Goal: Information Seeking & Learning: Learn about a topic

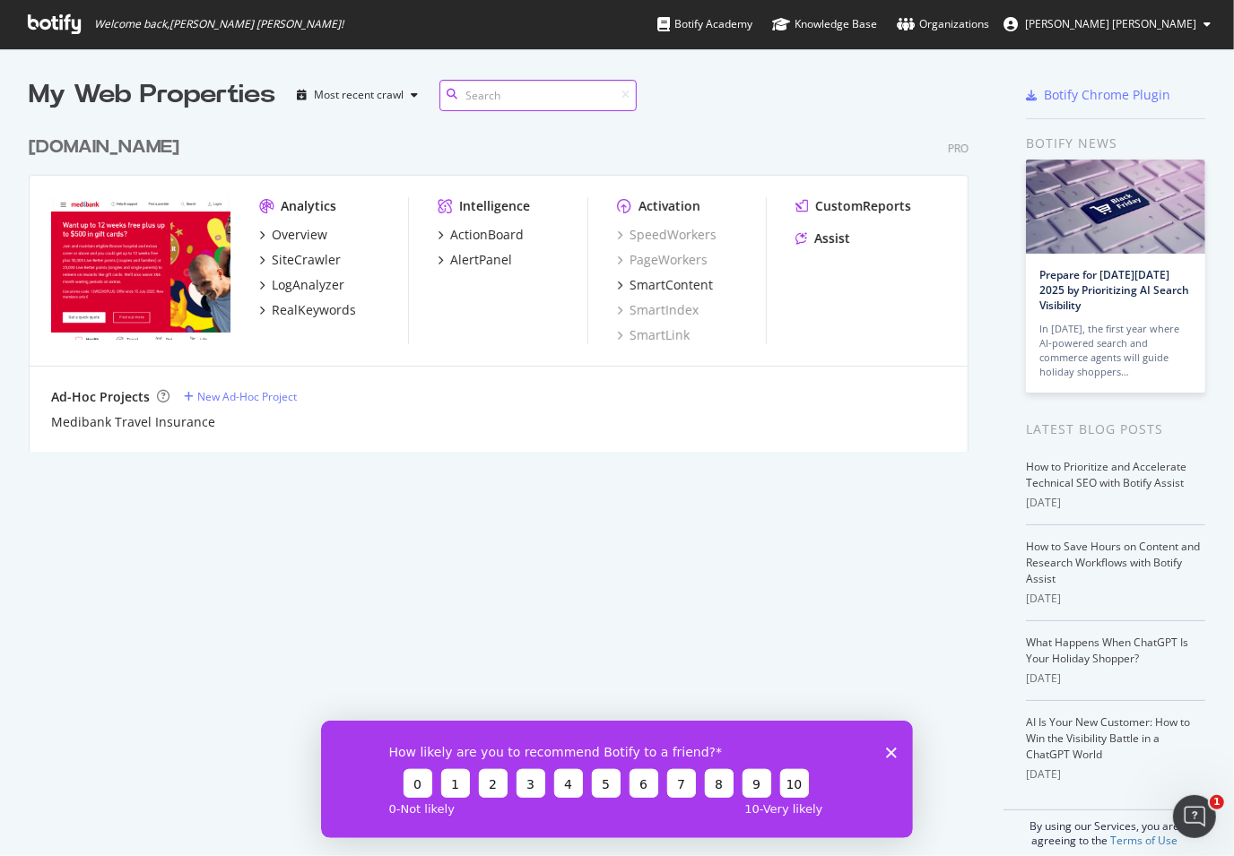
scroll to position [1, 0]
click at [500, 257] on div "AlertPanel" at bounding box center [481, 260] width 62 height 18
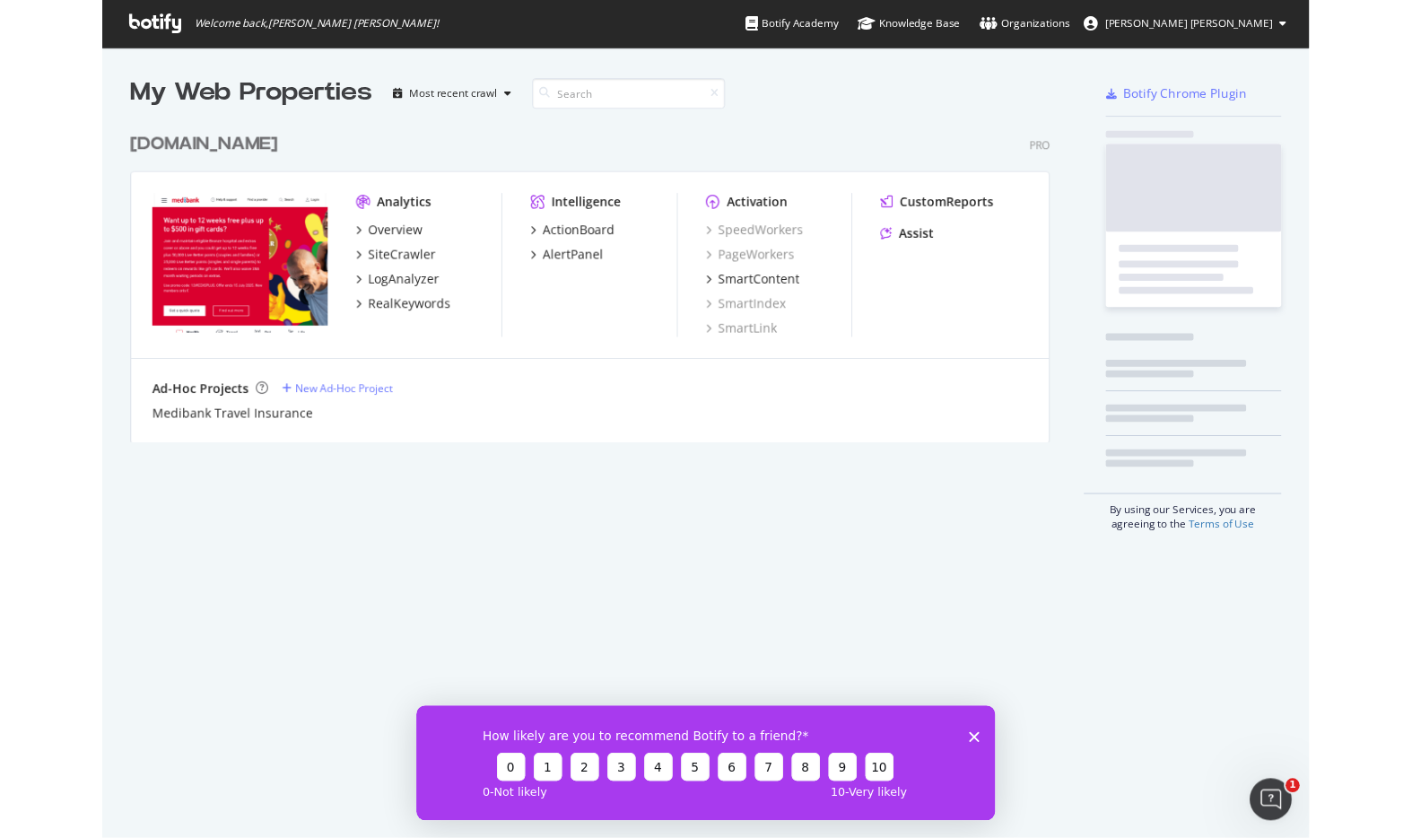
scroll to position [856, 1234]
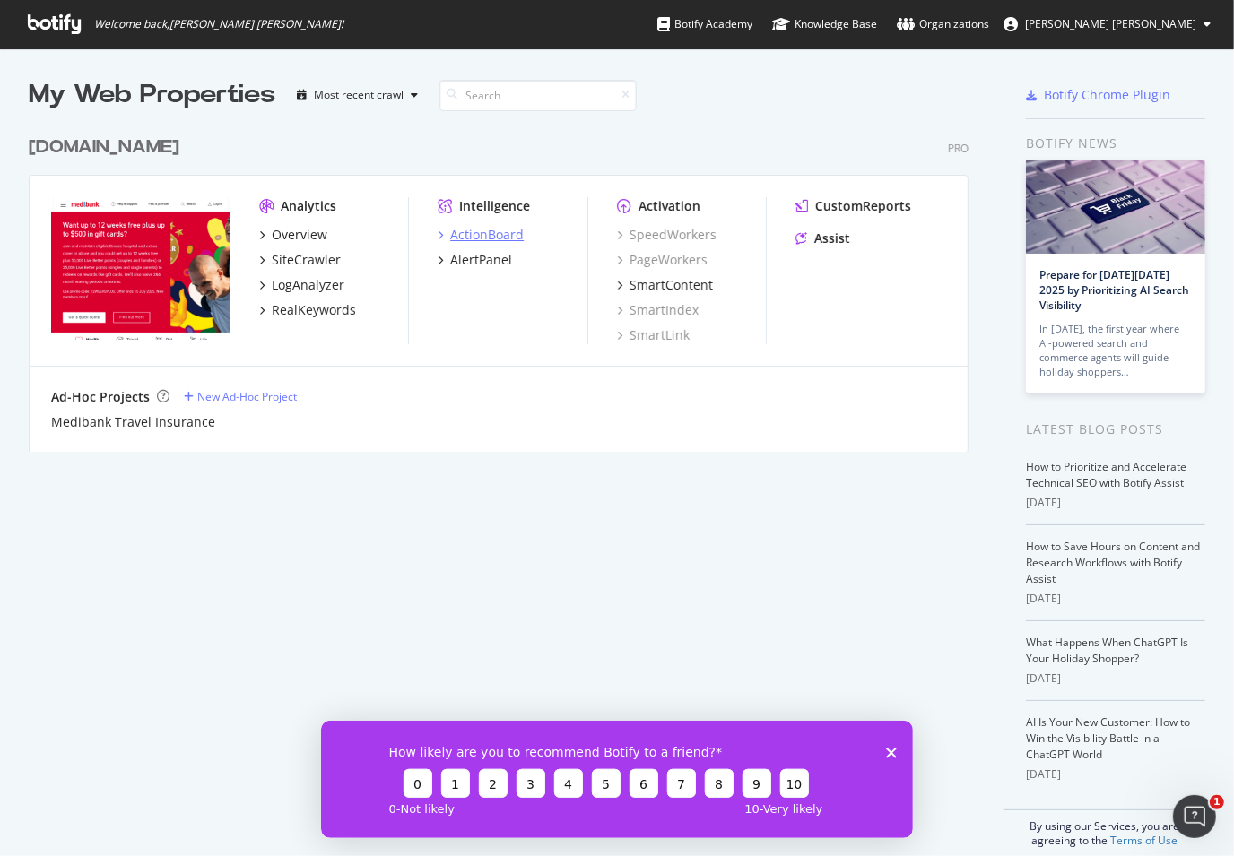
click at [499, 234] on div "ActionBoard" at bounding box center [487, 235] width 74 height 18
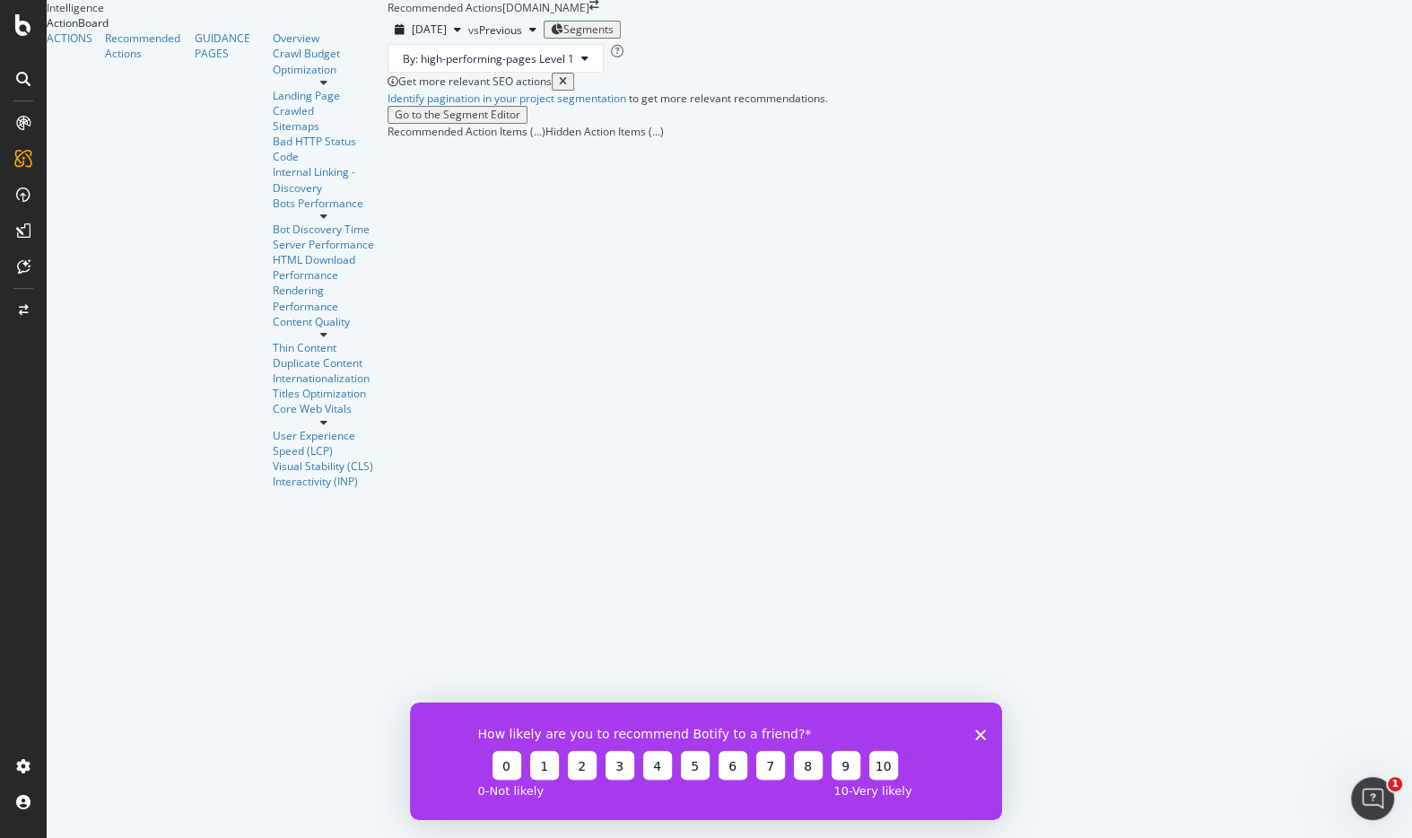
drag, startPoint x: 979, startPoint y: 726, endPoint x: 1448, endPoint y: 1419, distance: 836.5
click at [979, 726] on div "How likely are you to recommend Botify to a friend? 0 1 2 3 4 5 6 7 8 9 10 0 - …" at bounding box center [706, 759] width 592 height 117
click at [983, 737] on icon "Close survey" at bounding box center [980, 733] width 11 height 11
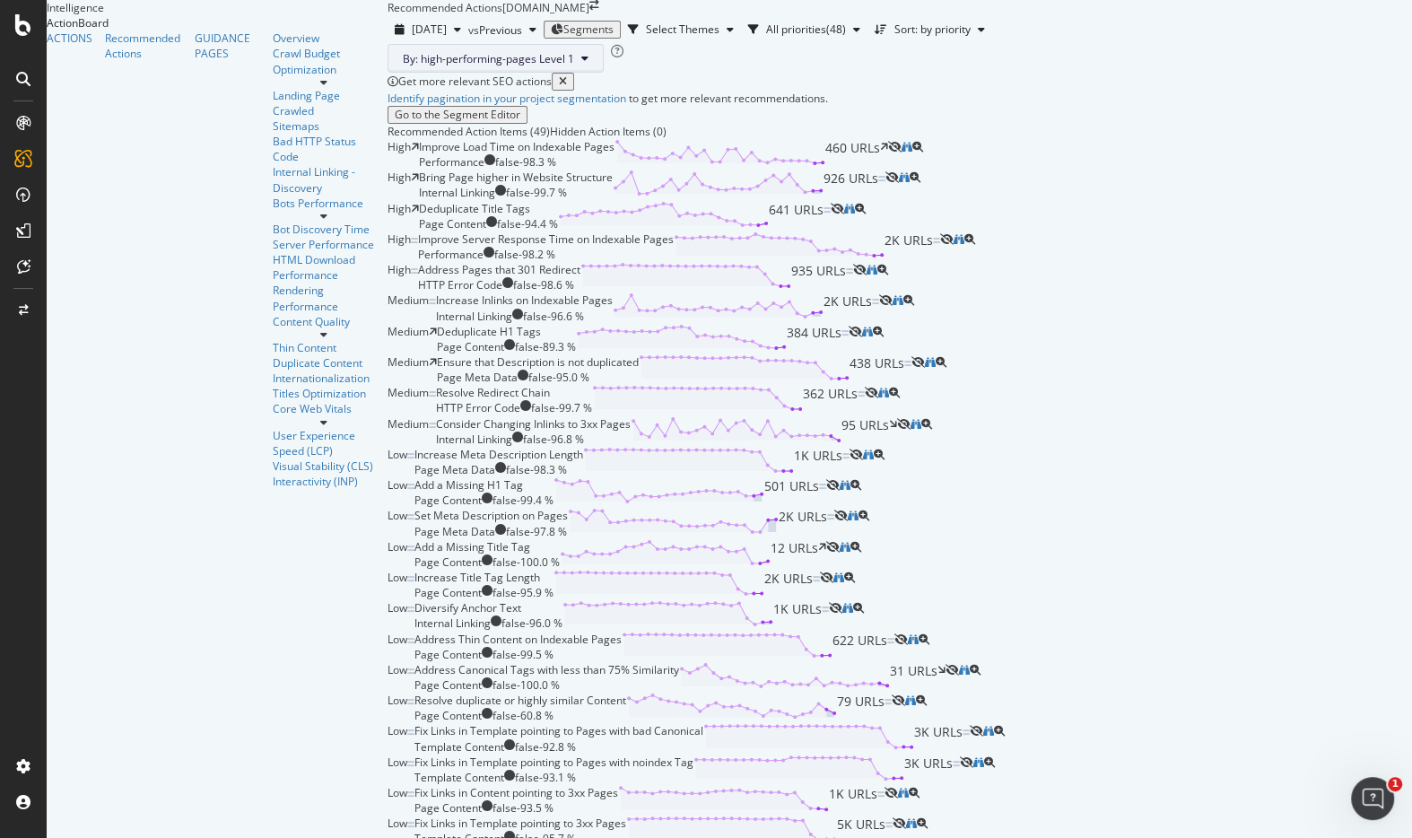
click at [581, 64] on icon at bounding box center [584, 58] width 7 height 11
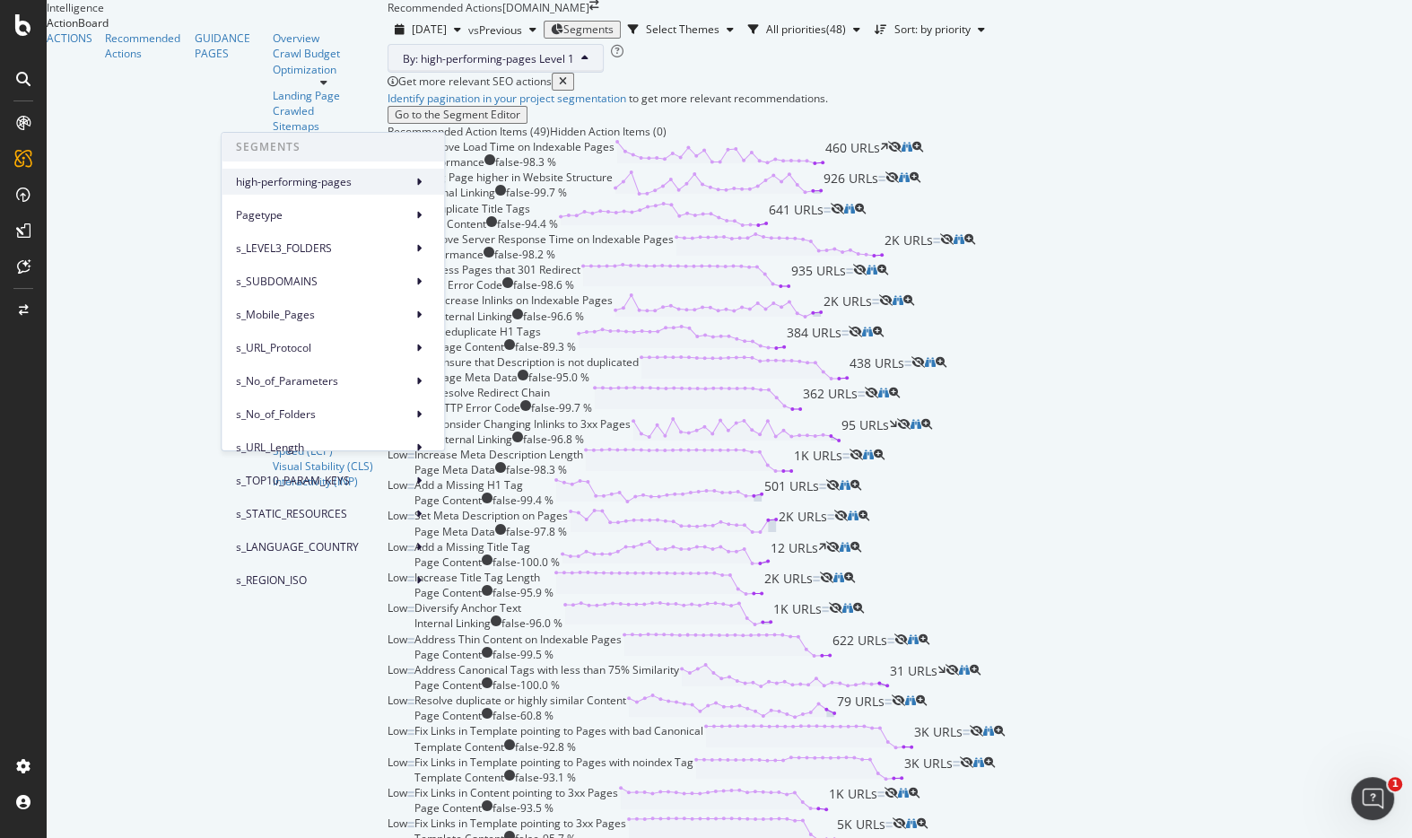
click at [404, 178] on span "high-performing-pages" at bounding box center [320, 181] width 169 height 16
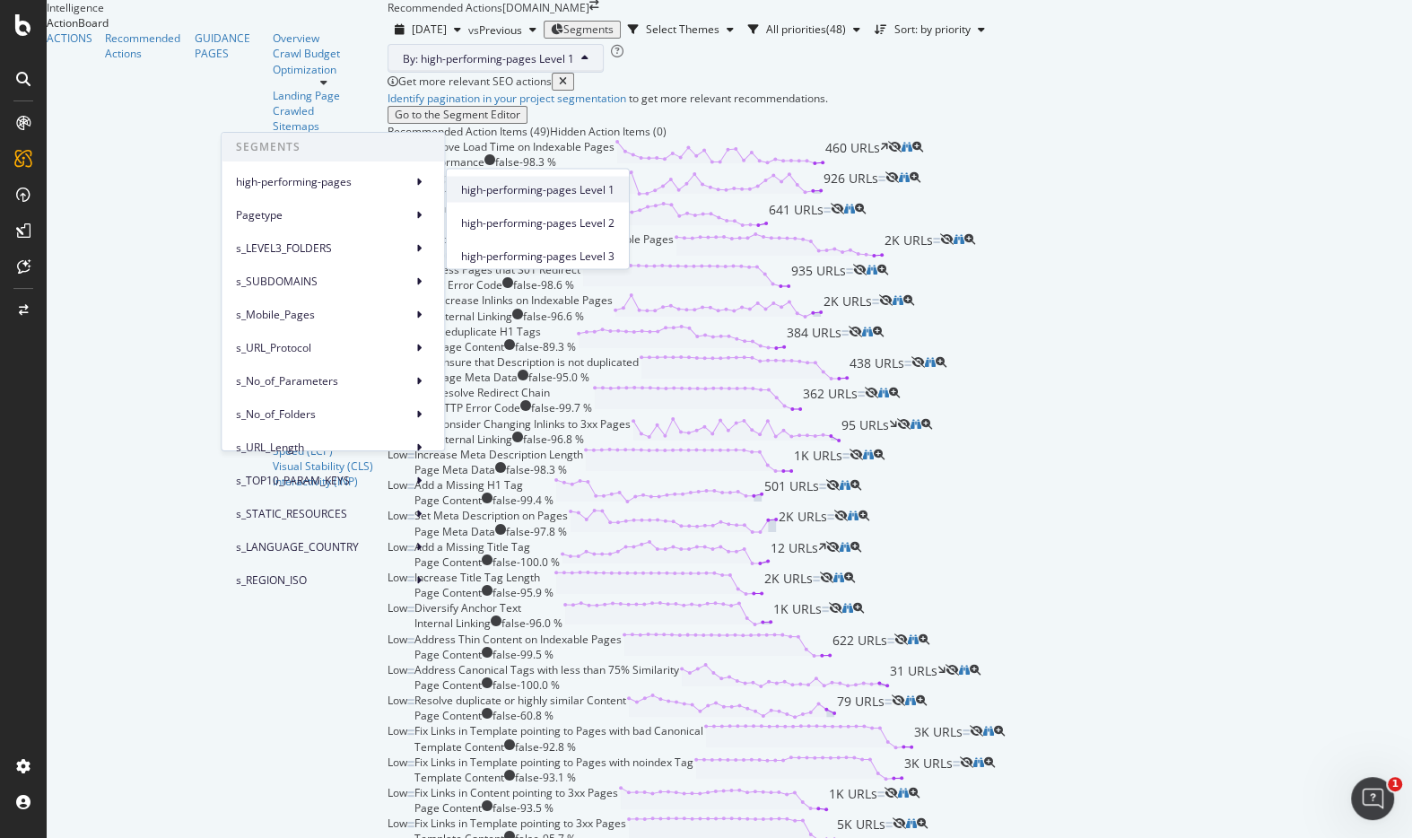
click at [504, 194] on span "high-performing-pages Level 1" at bounding box center [537, 189] width 153 height 16
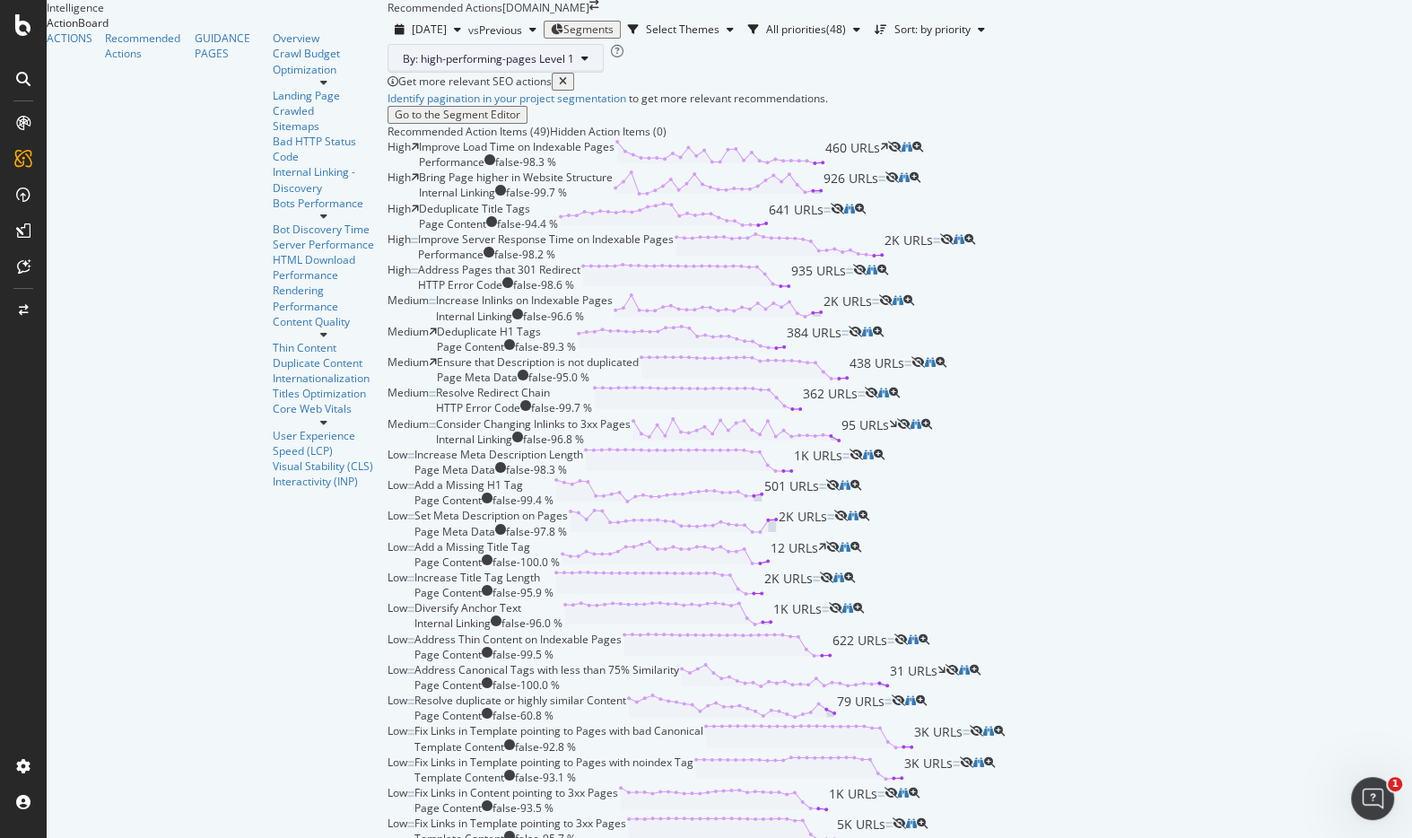
click at [417, 73] on button "By: high-performing-pages Level 1" at bounding box center [495, 58] width 216 height 29
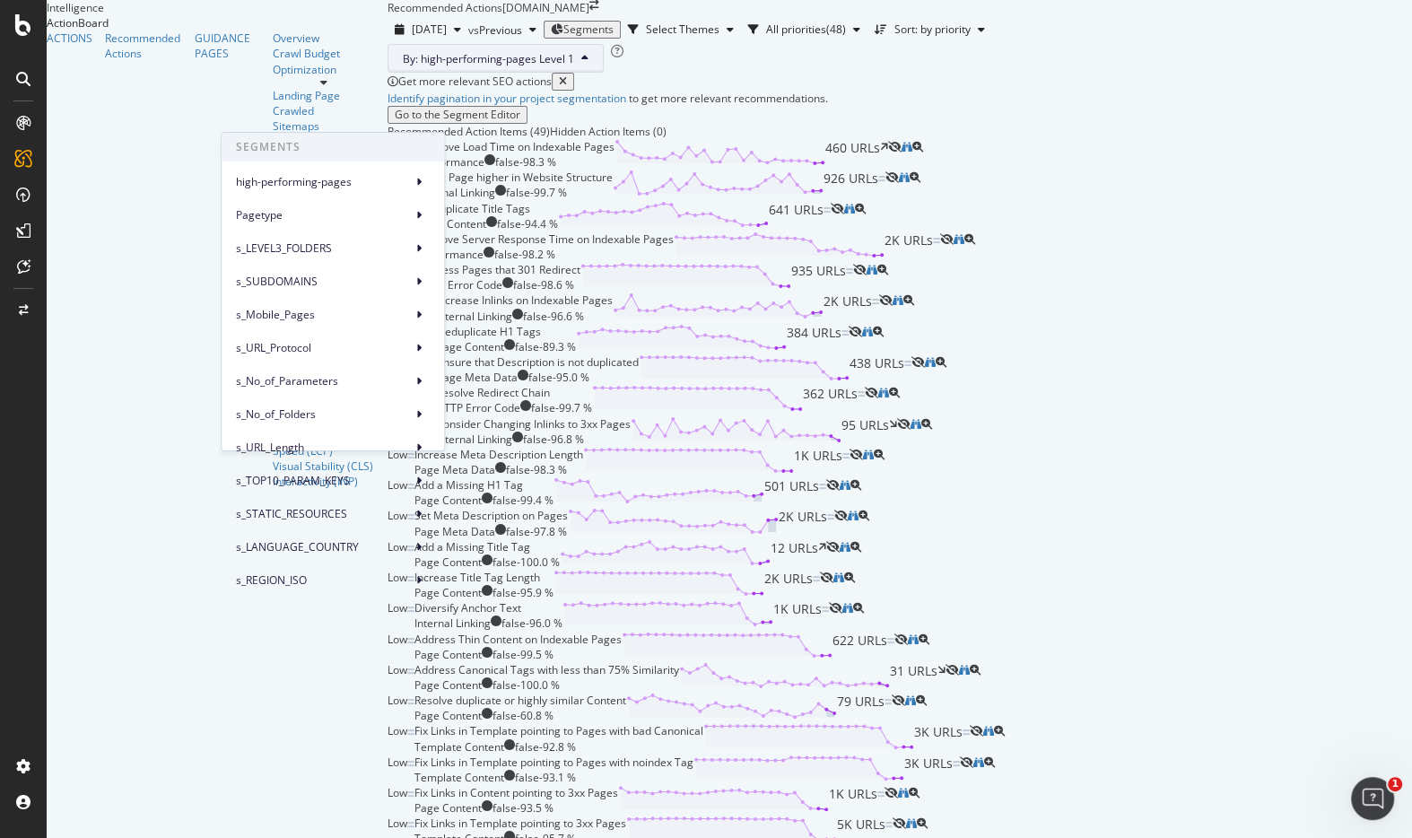
click at [535, 73] on div "By: high-performing-pages Level 1" at bounding box center [899, 58] width 1024 height 29
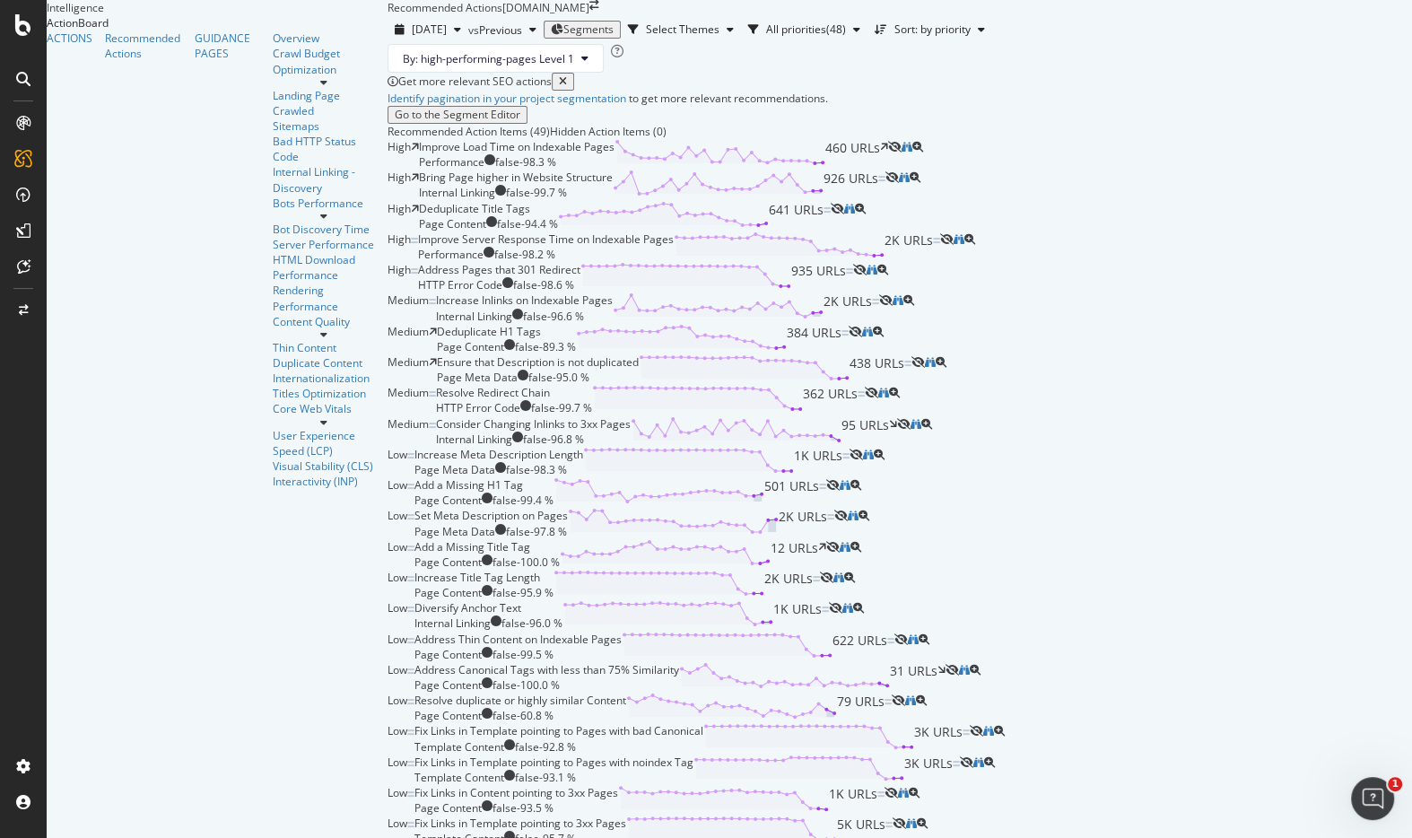
click at [563, 37] on span "Segments" at bounding box center [588, 29] width 50 height 15
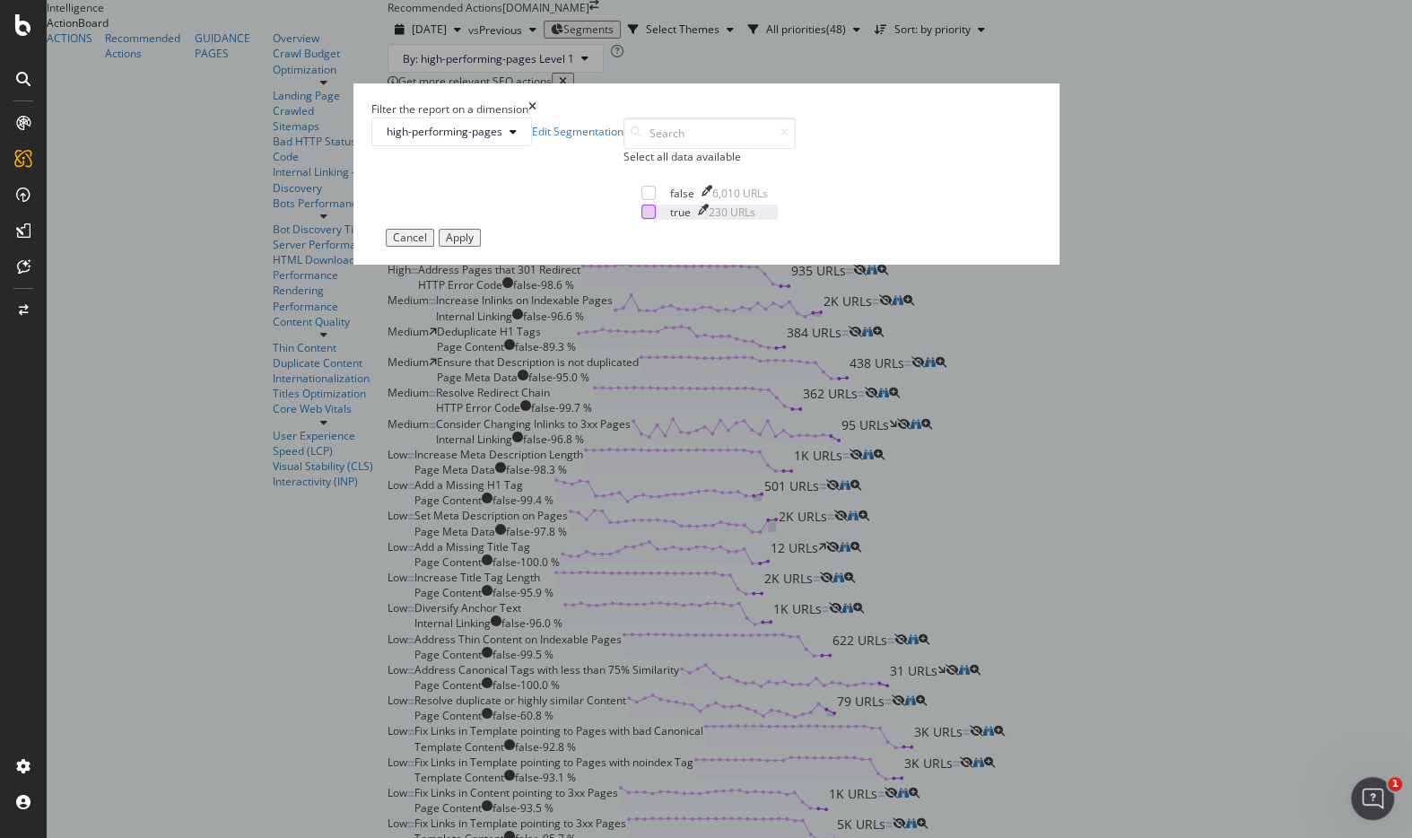
click at [641, 219] on div "modal" at bounding box center [648, 211] width 14 height 14
click at [474, 244] on div "Apply" at bounding box center [460, 237] width 28 height 13
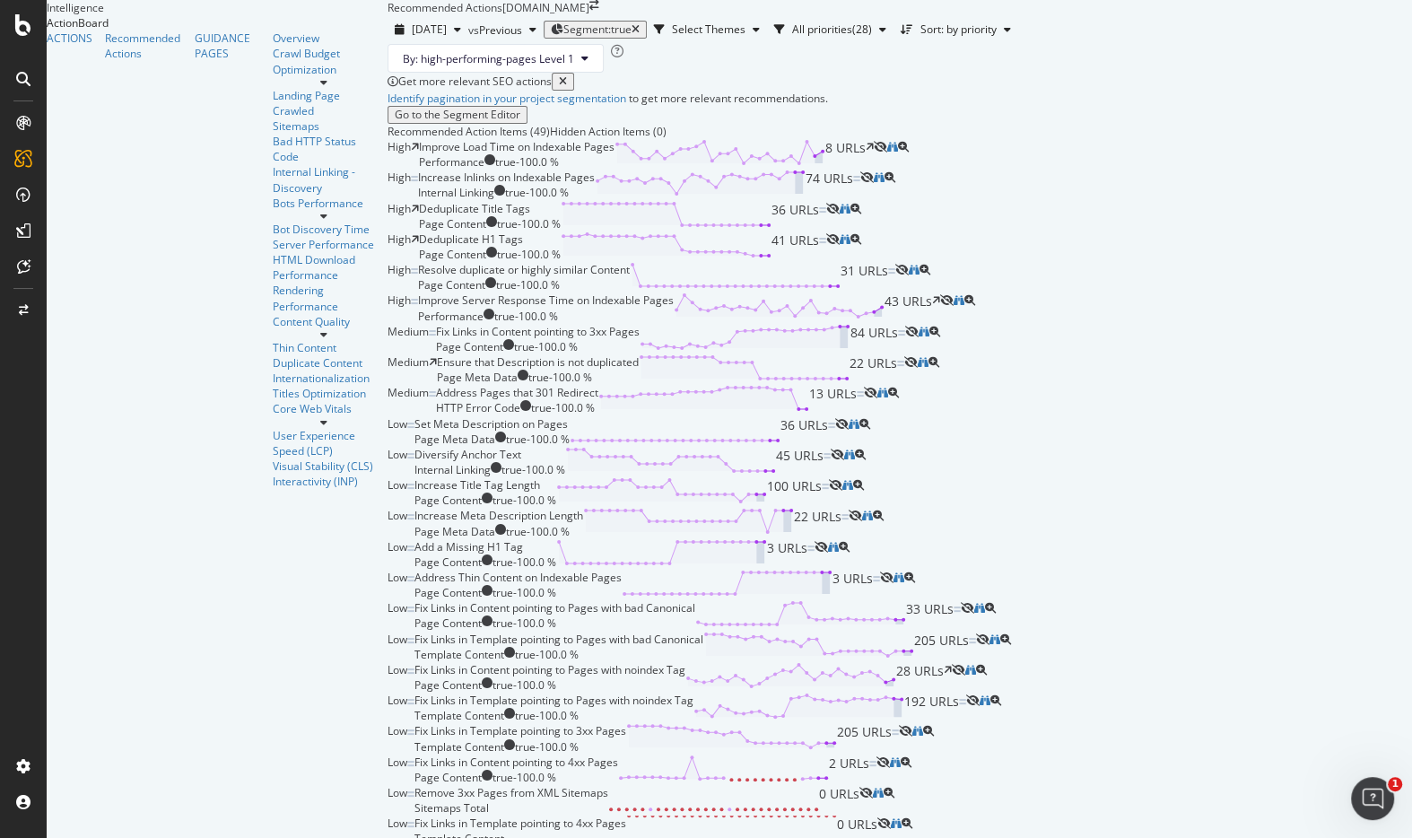
click at [608, 154] on div "Improve Load Time on Indexable Pages" at bounding box center [517, 146] width 196 height 15
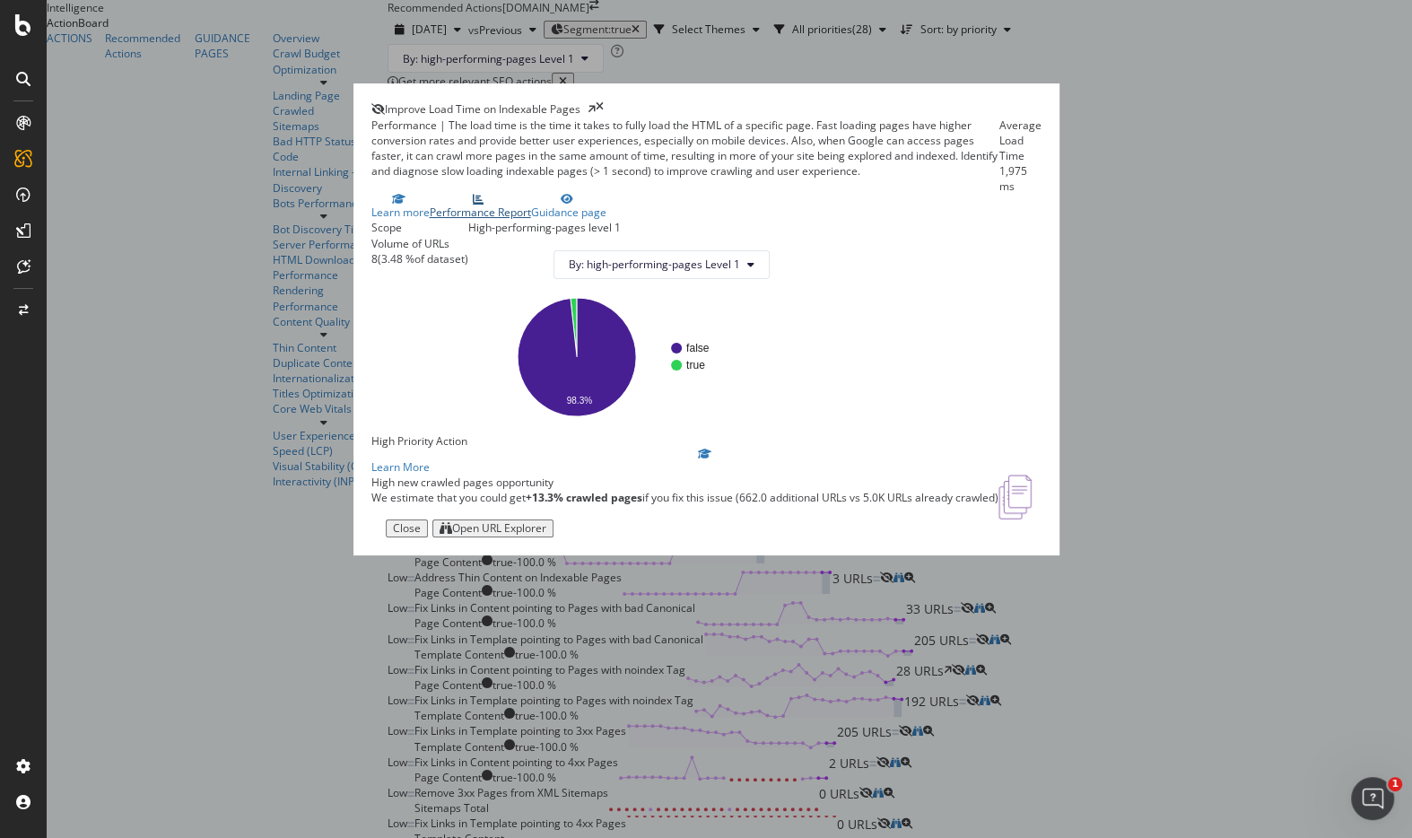
click at [531, 220] on div "Performance Report" at bounding box center [480, 211] width 101 height 15
click at [546, 535] on div "Open URL Explorer" at bounding box center [499, 528] width 94 height 13
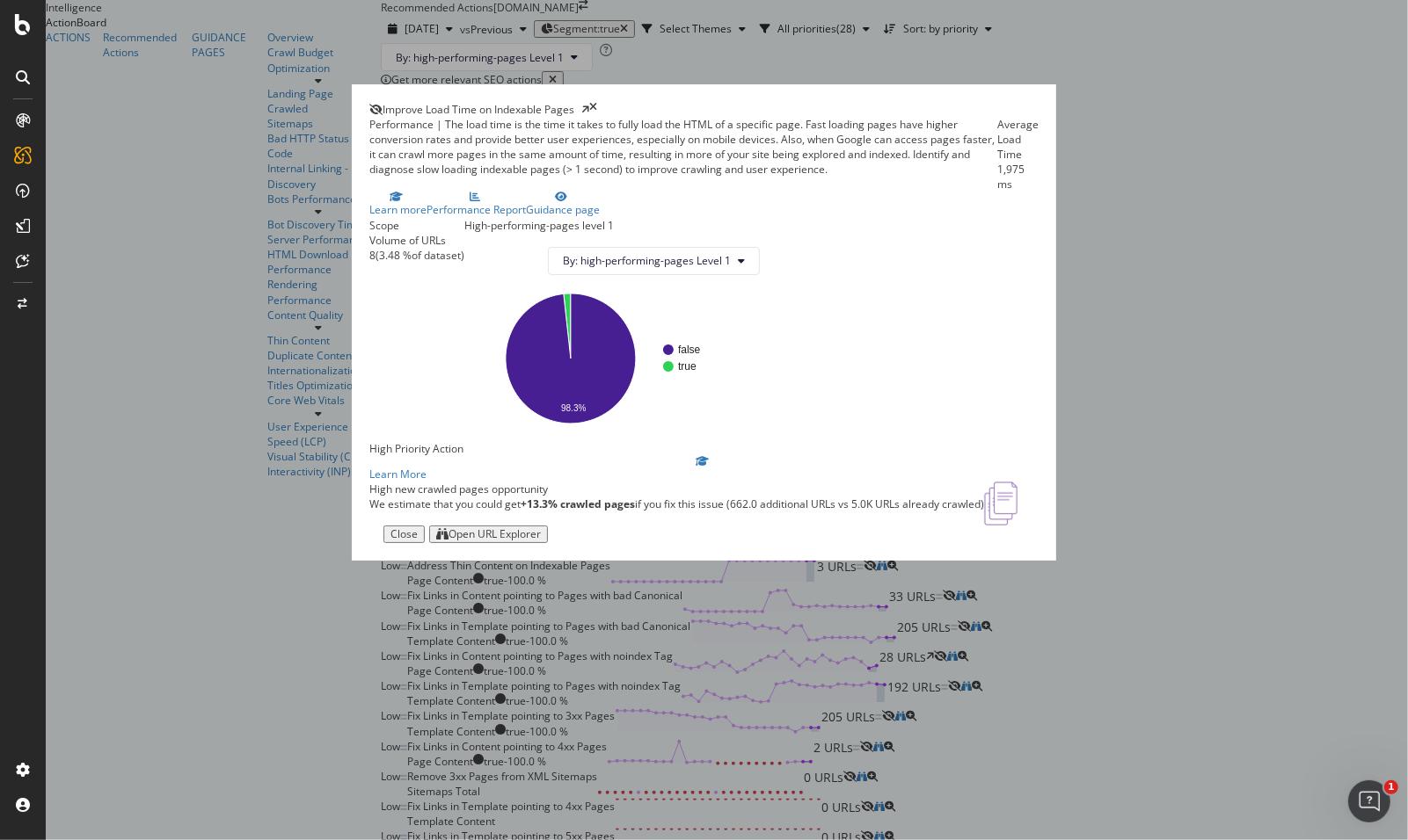
click at [597, 102] on icon "times" at bounding box center [593, 109] width 8 height 15
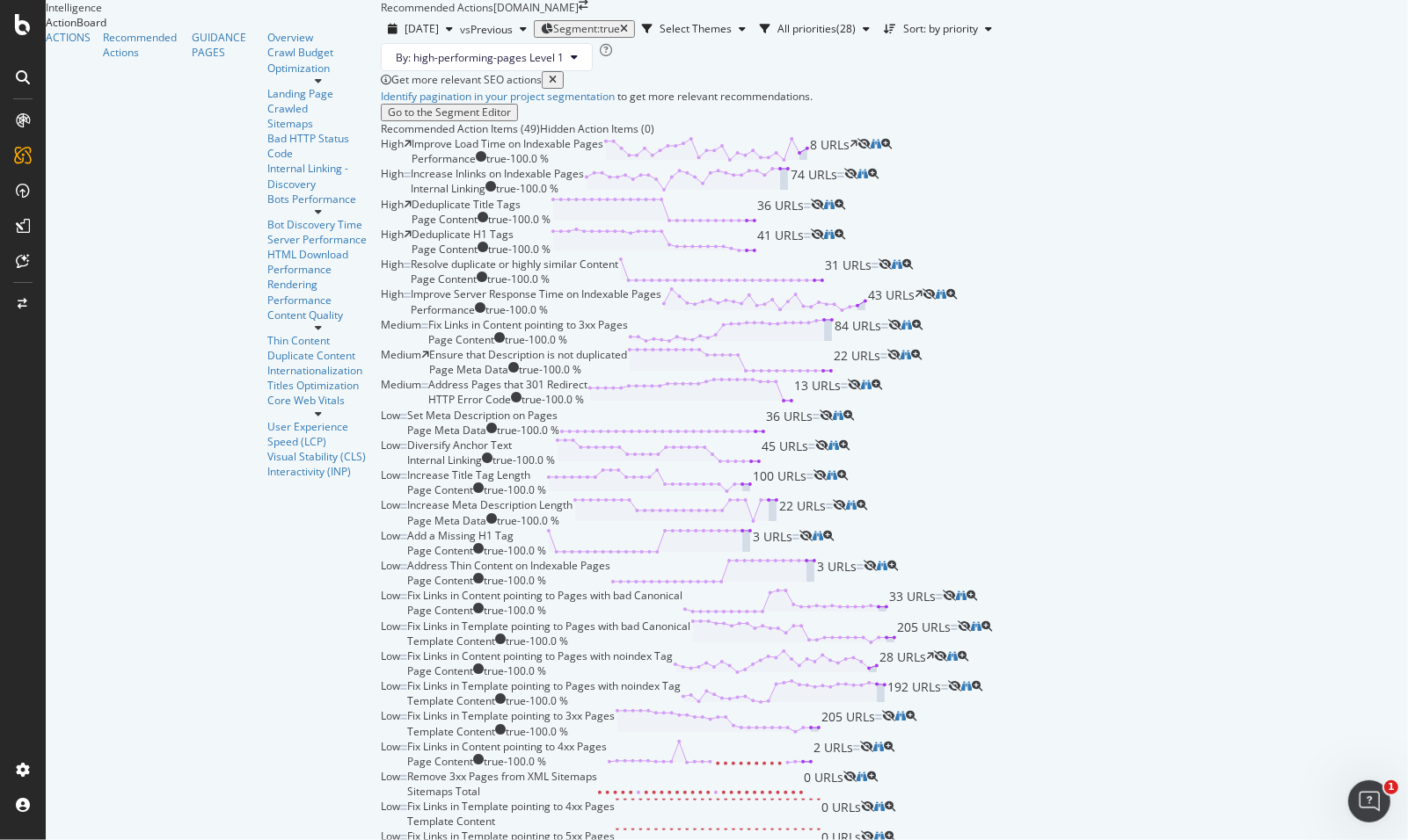
scroll to position [474, 0]
click at [583, 332] on div "Fix Links in Content pointing to 3xx Pages" at bounding box center [528, 324] width 200 height 15
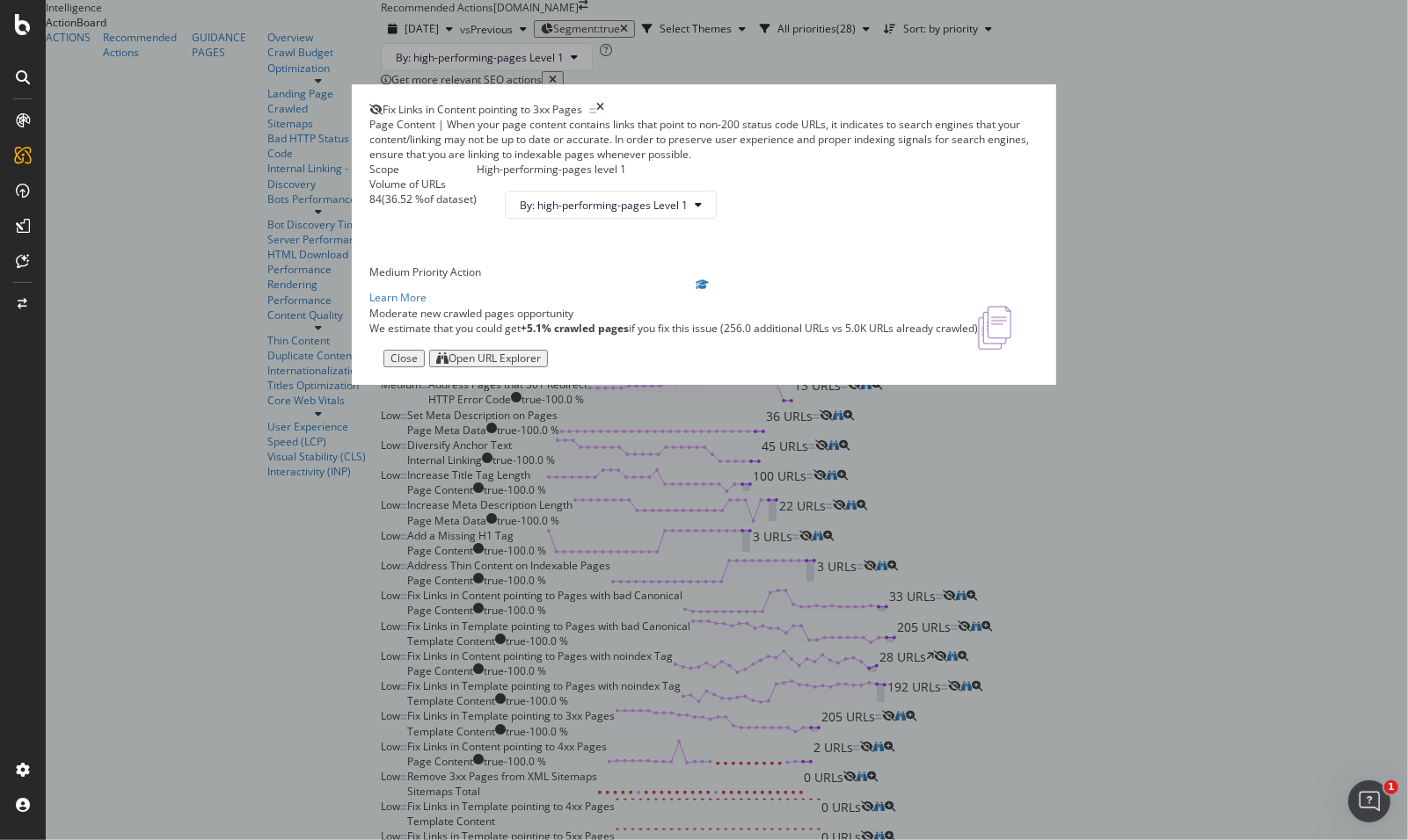
click at [902, 336] on p "We estimate that you could get +5.1% crawled pages if you fix this issue (256.0…" at bounding box center [674, 327] width 609 height 15
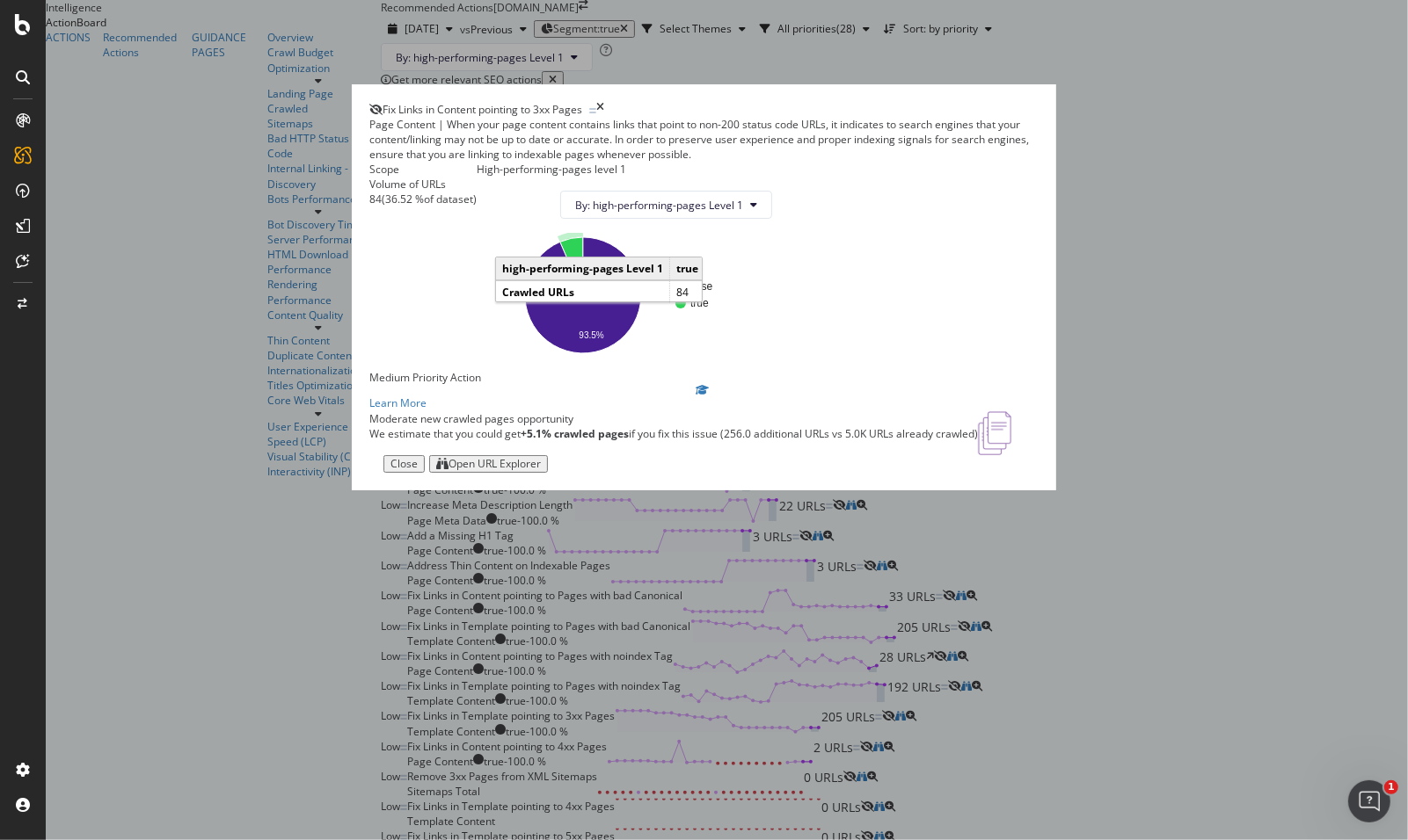
click at [583, 295] on icon "A chart." at bounding box center [571, 266] width 23 height 58
click at [604, 117] on icon "times" at bounding box center [600, 109] width 8 height 15
click at [811, 226] on div "Deduplicate H1 Tags Page Content true - 100.0 % 41 URLs" at bounding box center [611, 241] width 399 height 29
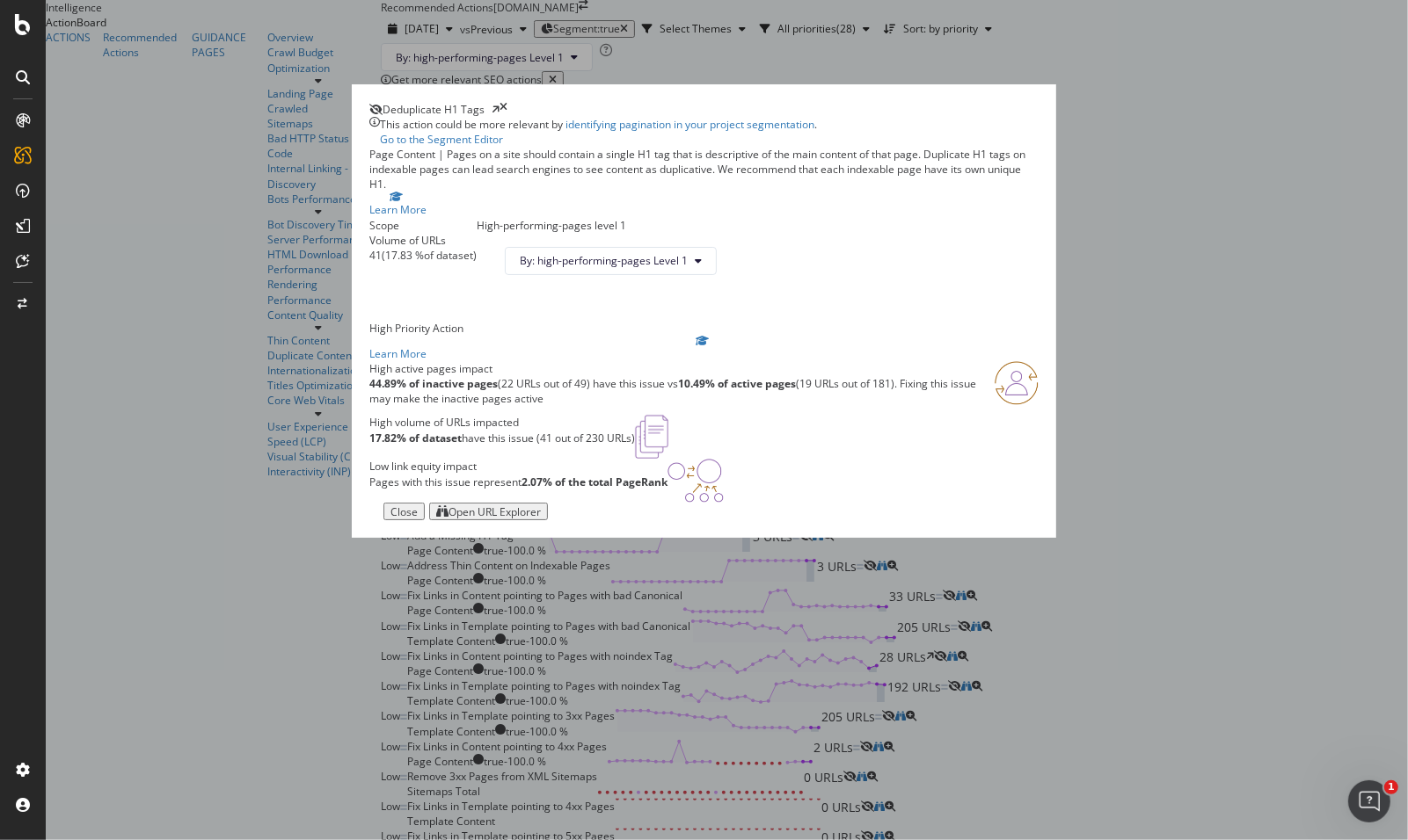
click at [507, 102] on icon "times" at bounding box center [503, 109] width 8 height 15
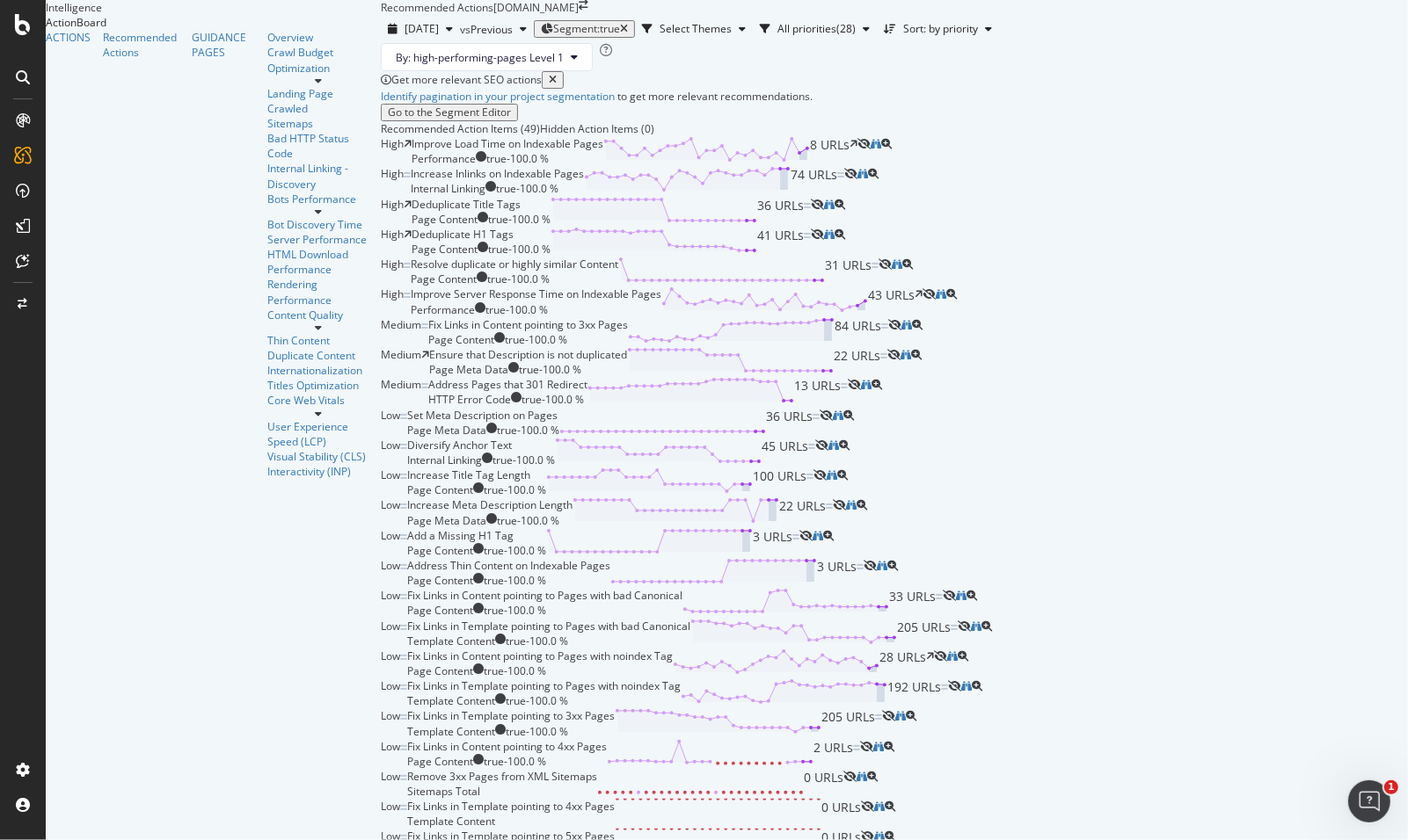
scroll to position [242, 0]
click at [497, 173] on div "Increase Inlinks on Indexable Pages" at bounding box center [497, 173] width 174 height 15
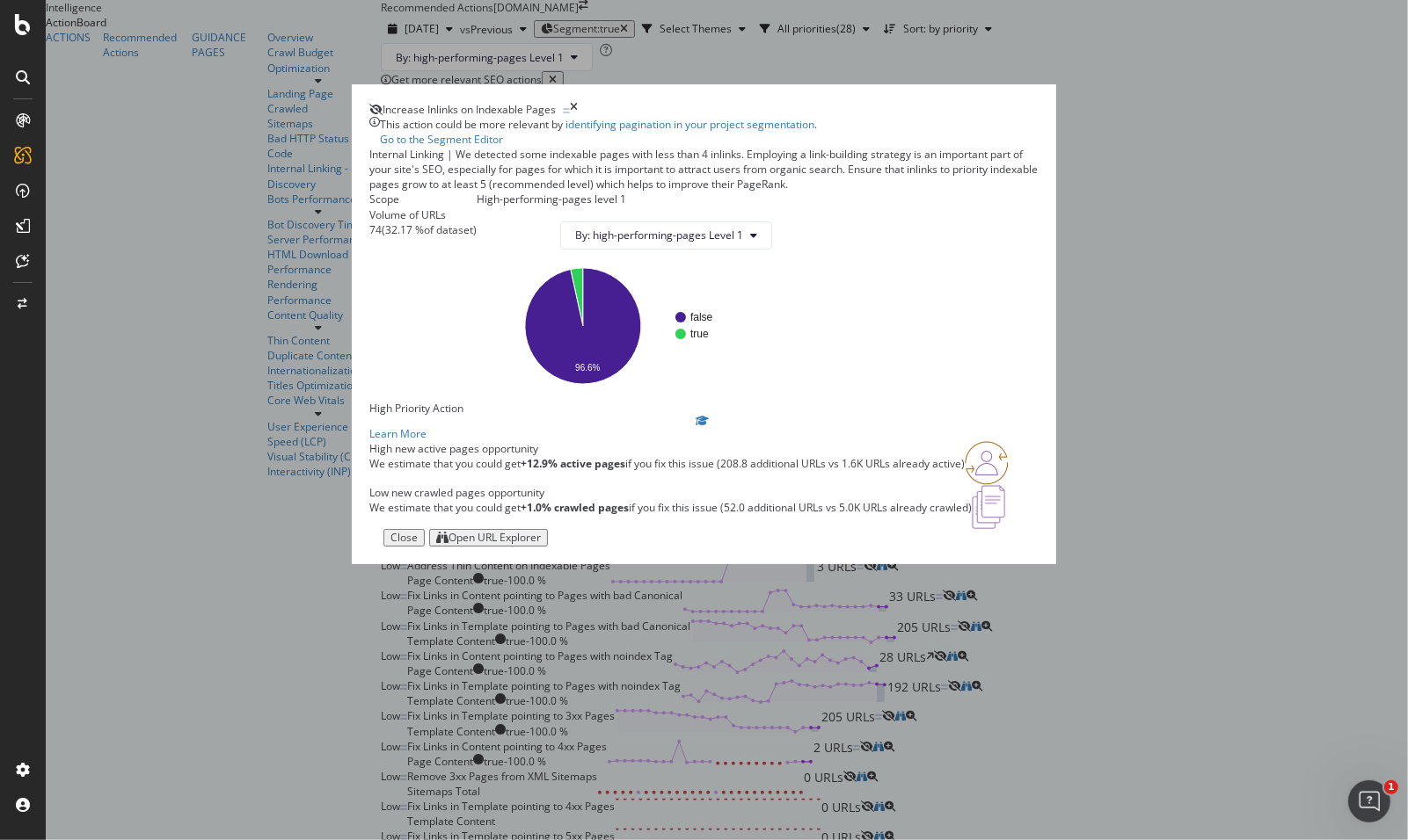
click at [541, 544] on div "Open URL Explorer" at bounding box center [494, 538] width 92 height 13
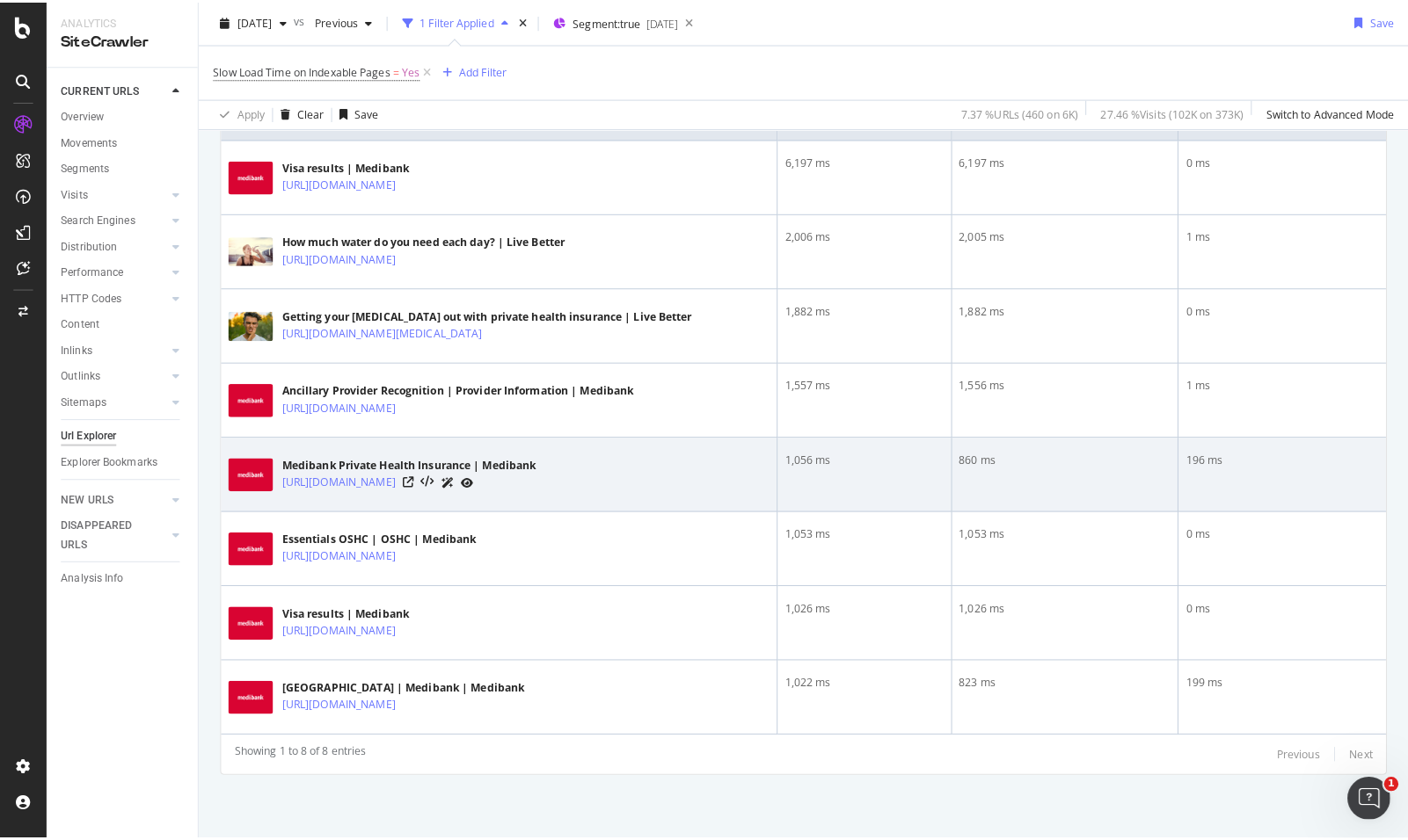
scroll to position [470, 0]
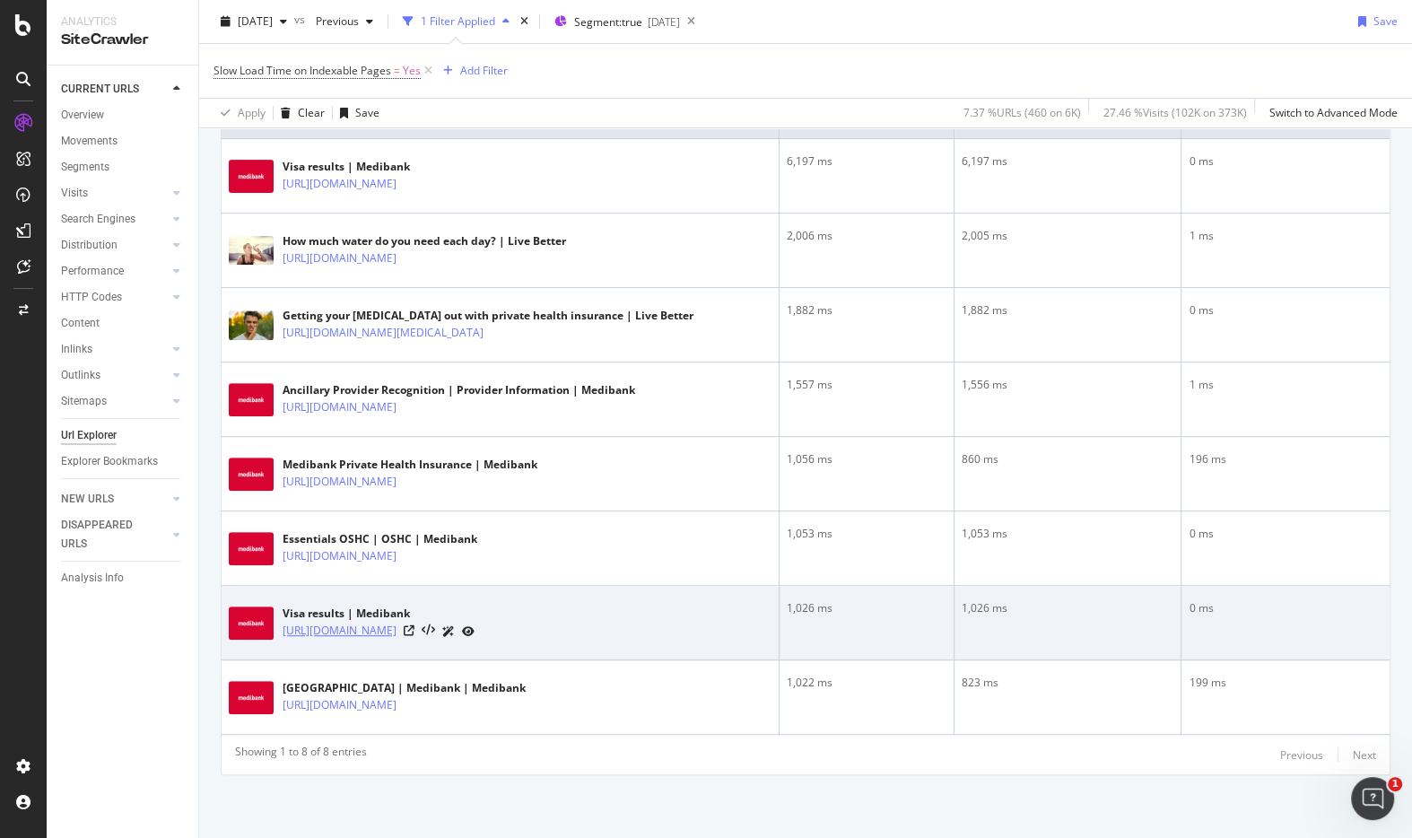
click at [396, 622] on link "[URL][DOMAIN_NAME]" at bounding box center [340, 631] width 114 height 18
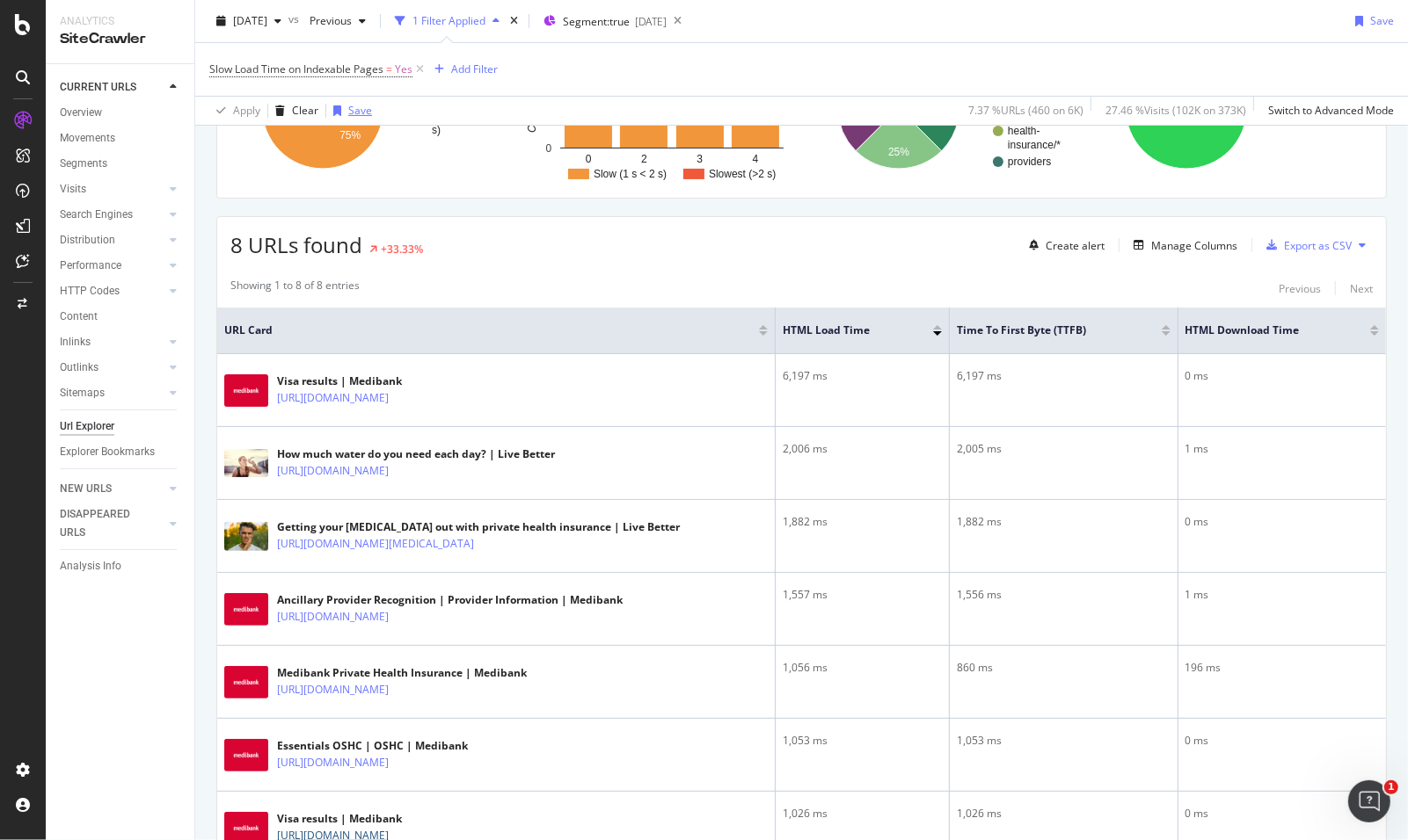
scroll to position [0, 0]
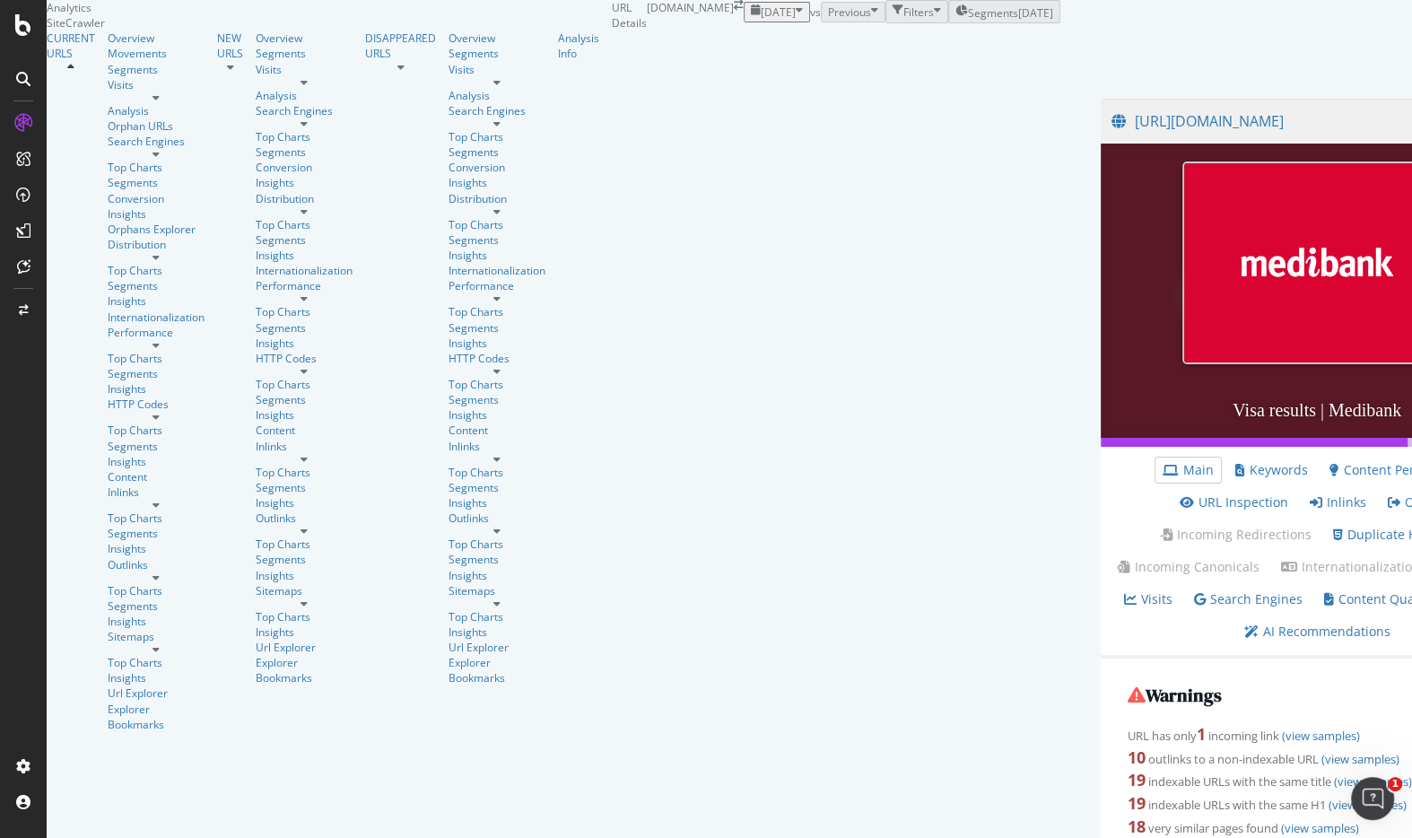
scroll to position [1401, 0]
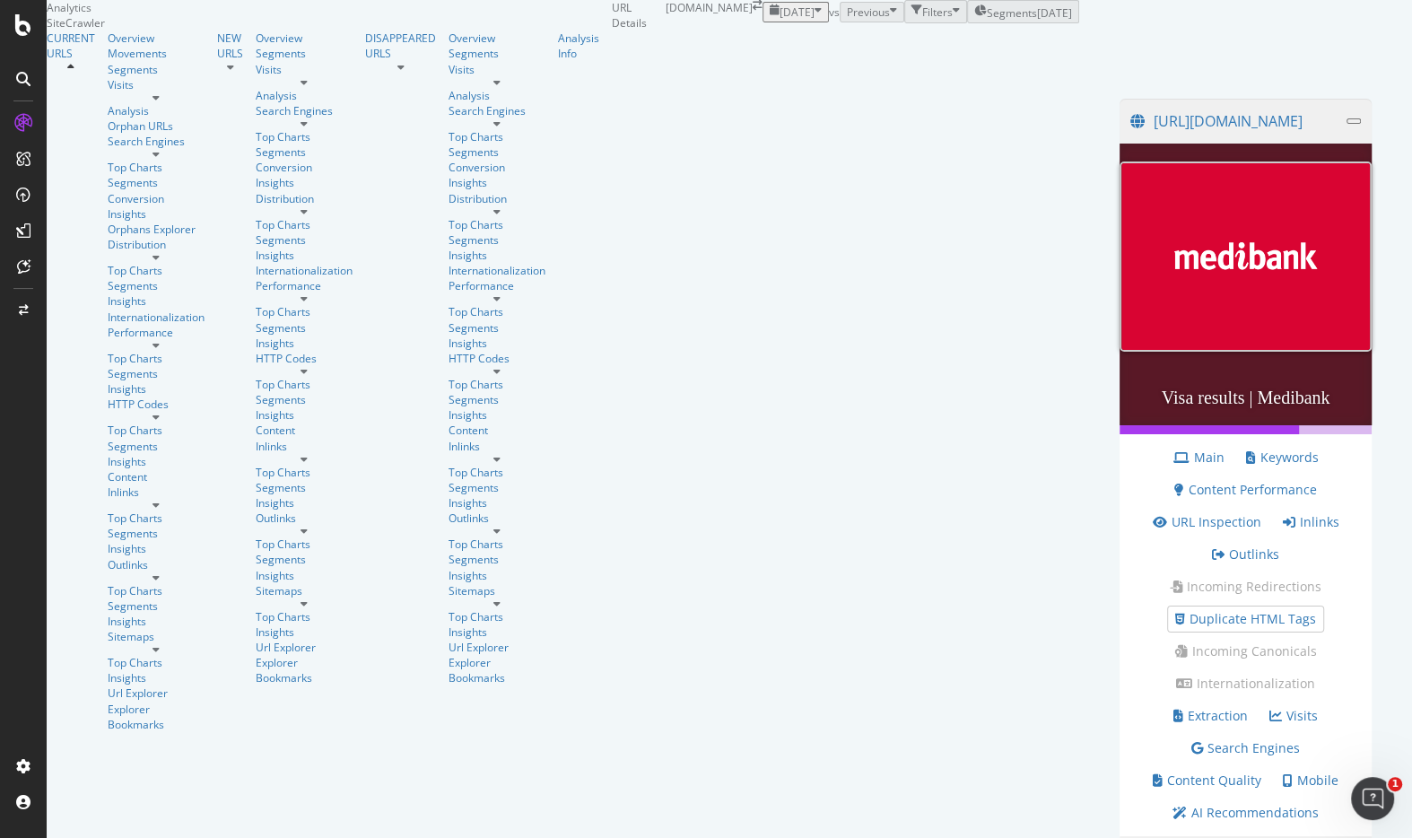
scroll to position [409, 0]
click at [1175, 610] on link "Duplicate HTML Tags" at bounding box center [1245, 619] width 141 height 18
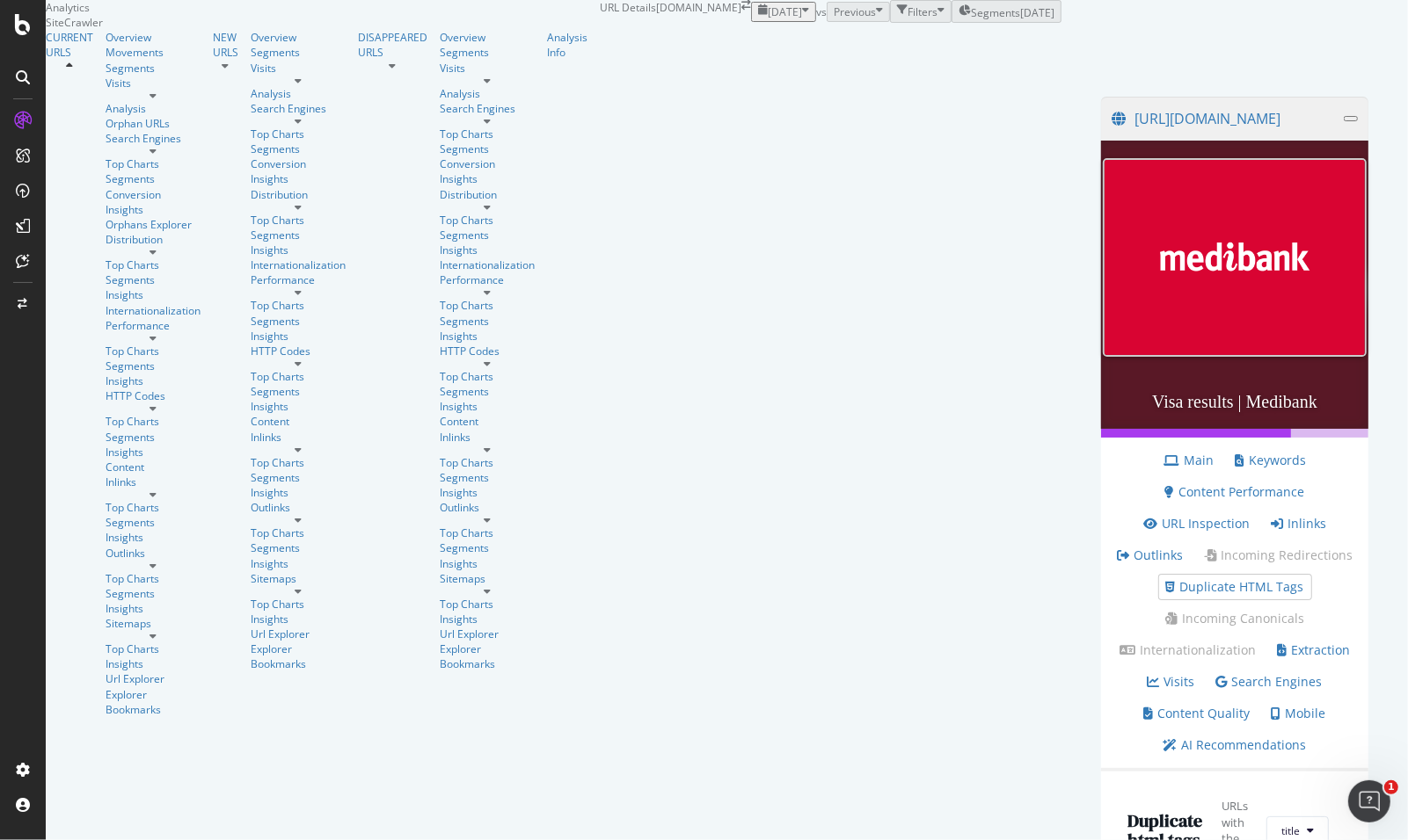
scroll to position [0, 0]
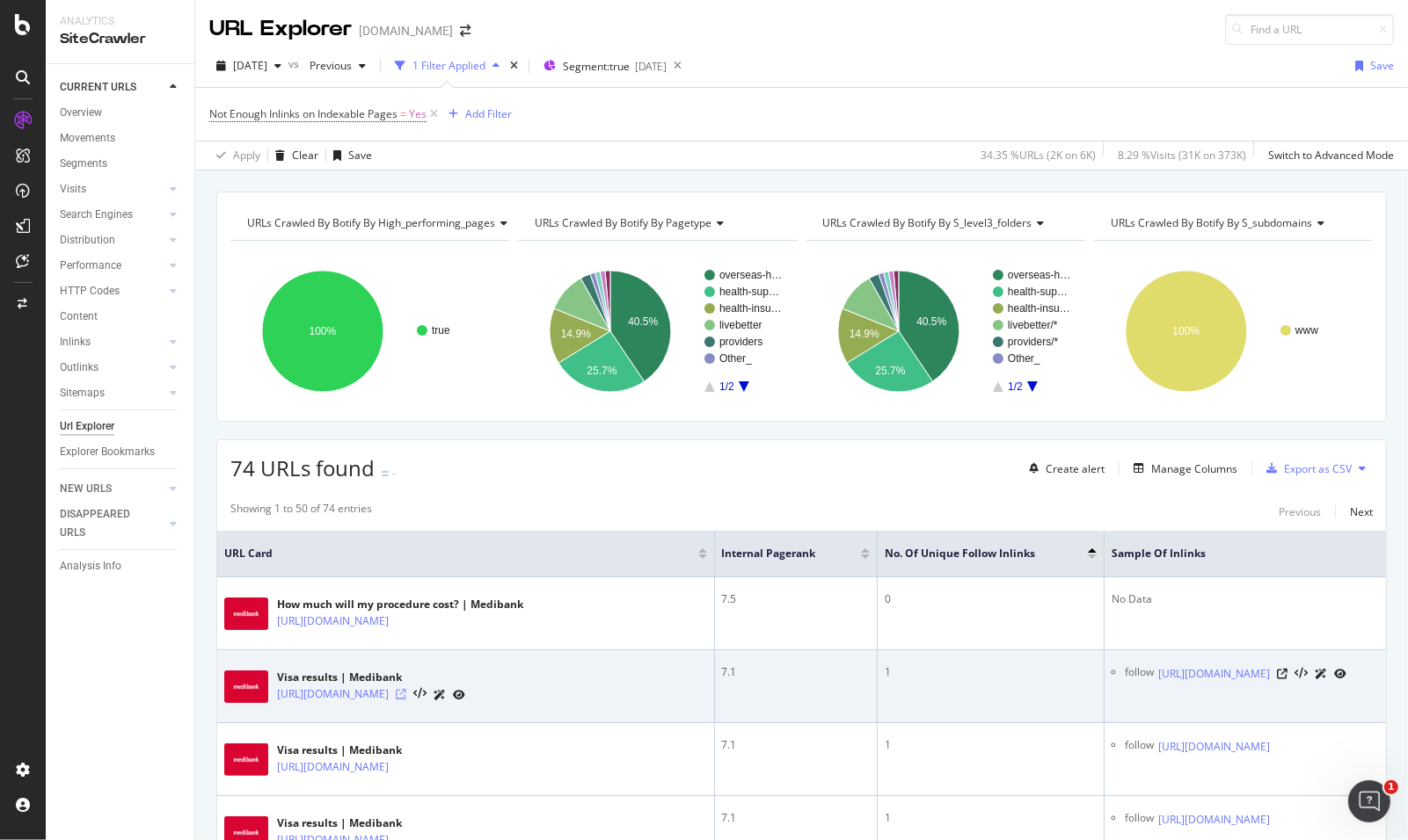
click at [406, 700] on icon at bounding box center [401, 694] width 11 height 11
